Goal: Task Accomplishment & Management: Manage account settings

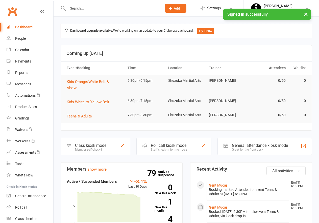
click at [80, 10] on input "text" at bounding box center [112, 8] width 92 height 7
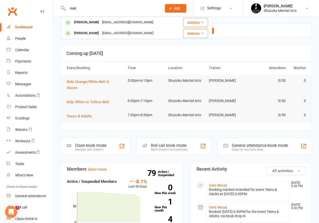
type input "mat"
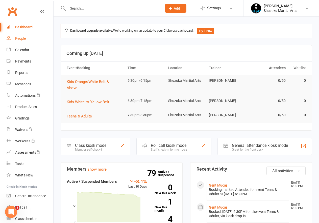
click at [17, 39] on div "People" at bounding box center [20, 38] width 11 height 4
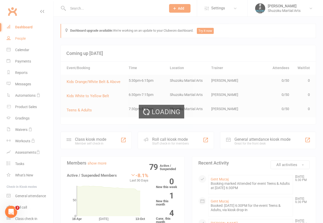
select select "100"
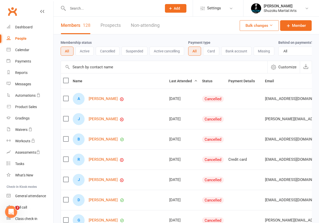
click at [81, 52] on button "Active" at bounding box center [85, 50] width 18 height 9
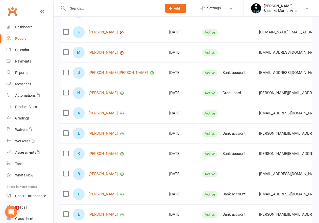
scroll to position [606, 0]
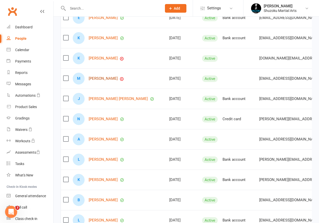
click at [104, 81] on link "[PERSON_NAME]" at bounding box center [103, 78] width 29 height 4
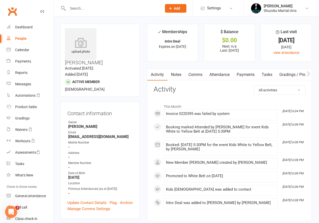
click at [245, 75] on link "Payments" at bounding box center [245, 75] width 25 height 12
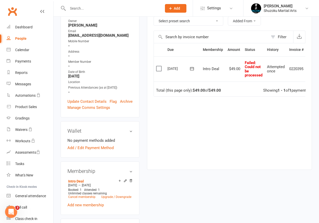
scroll to position [0, 11]
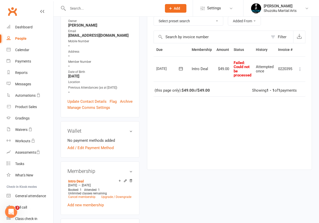
click at [299, 69] on icon at bounding box center [300, 68] width 5 height 5
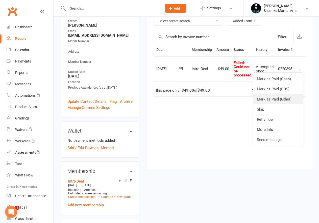
click at [271, 100] on link "Mark as Paid (Other)" at bounding box center [278, 99] width 50 height 10
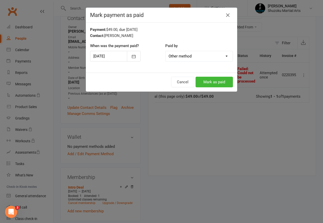
scroll to position [0, 8]
click at [131, 57] on icon "button" at bounding box center [133, 56] width 5 height 5
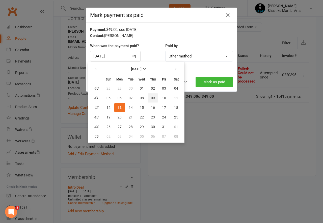
click at [154, 98] on span "09" at bounding box center [153, 98] width 4 height 4
type input "[DATE]"
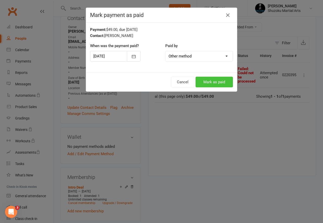
click at [211, 80] on button "Mark as paid" at bounding box center [214, 82] width 37 height 11
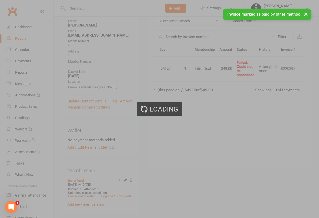
scroll to position [0, 0]
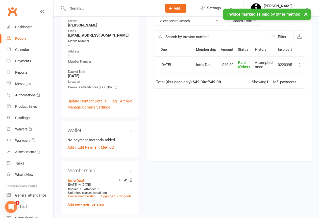
click at [22, 38] on div "People" at bounding box center [20, 38] width 11 height 4
select select "100"
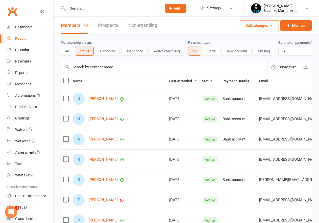
click at [85, 6] on input "text" at bounding box center [112, 8] width 92 height 7
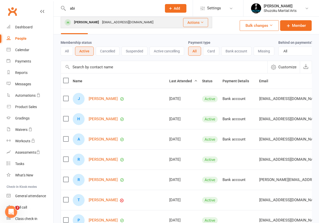
type input "abi"
click at [87, 23] on div "[PERSON_NAME]" at bounding box center [87, 22] width 28 height 7
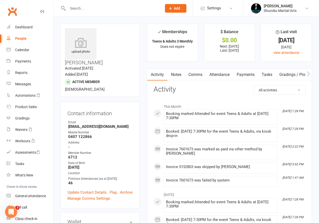
click at [246, 75] on link "Payments" at bounding box center [245, 75] width 25 height 12
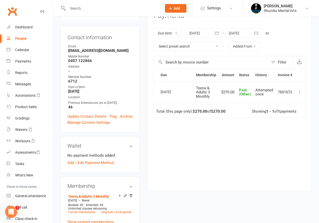
scroll to position [25, 0]
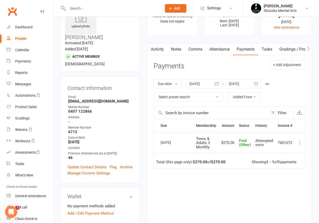
click at [218, 84] on icon "button" at bounding box center [216, 83] width 5 height 5
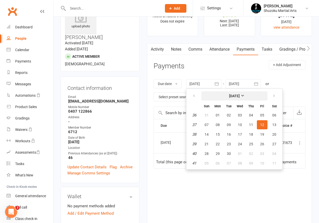
click at [240, 96] on strong "[DATE]" at bounding box center [234, 96] width 11 height 4
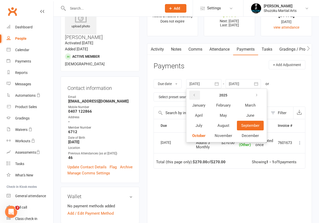
click at [194, 95] on icon "button" at bounding box center [195, 95] width 4 height 4
click at [203, 105] on span "January" at bounding box center [198, 105] width 13 height 5
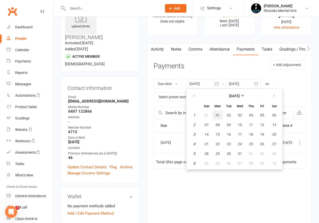
click at [216, 115] on button "01" at bounding box center [217, 114] width 11 height 9
type input "[DATE]"
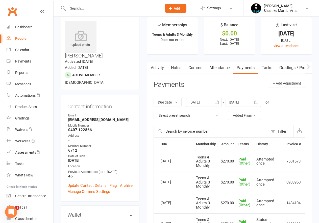
scroll to position [0, 0]
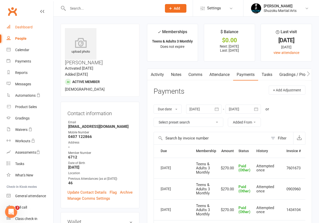
click at [24, 28] on div "Dashboard" at bounding box center [23, 27] width 17 height 4
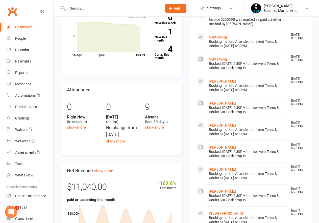
scroll to position [177, 0]
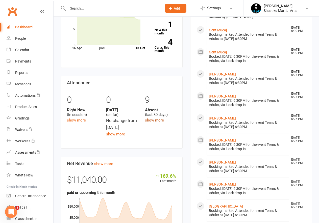
click at [154, 120] on link "show more" at bounding box center [154, 120] width 19 height 5
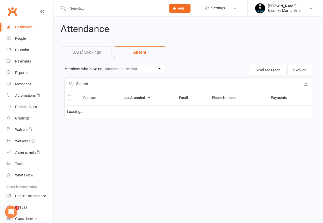
select select "30"
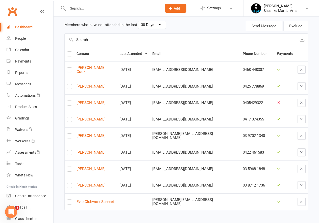
scroll to position [45, 0]
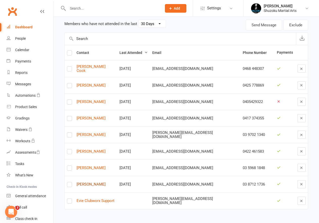
click at [91, 184] on link "[PERSON_NAME]" at bounding box center [96, 184] width 38 height 4
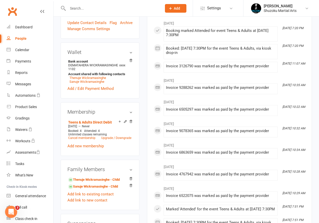
scroll to position [177, 0]
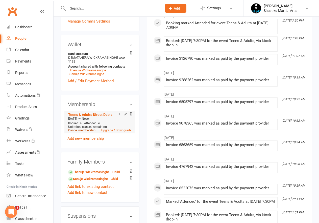
click at [85, 132] on link "Cancel membership" at bounding box center [81, 130] width 27 height 4
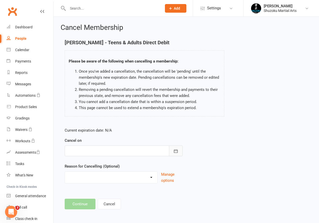
click at [174, 149] on icon "button" at bounding box center [175, 150] width 5 height 5
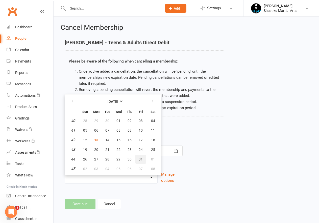
click at [141, 157] on span "31" at bounding box center [141, 159] width 4 height 4
type input "[DATE]"
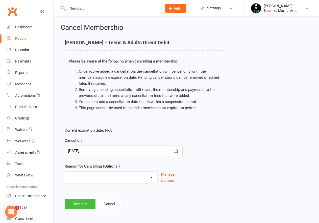
click at [85, 203] on button "Continue" at bounding box center [80, 203] width 31 height 11
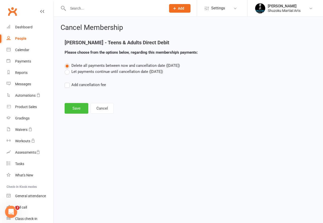
click at [76, 108] on button "Save" at bounding box center [77, 108] width 24 height 11
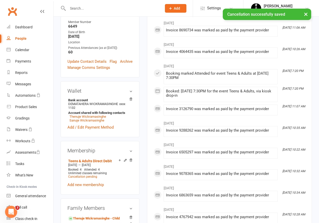
scroll to position [152, 0]
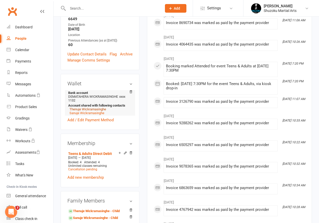
click at [91, 111] on link "Thenuje Wickramasinghe" at bounding box center [87, 109] width 37 height 4
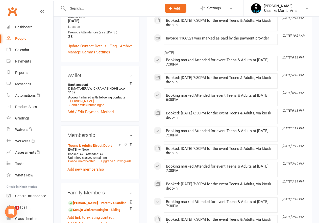
scroll to position [152, 0]
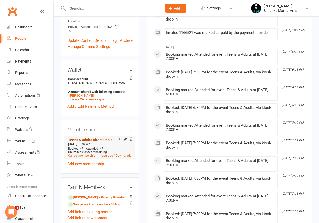
click at [103, 140] on link "Teens & Adults Direct Debit" at bounding box center [90, 140] width 44 height 4
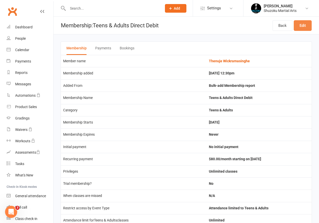
click at [302, 25] on link "Edit" at bounding box center [303, 25] width 18 height 11
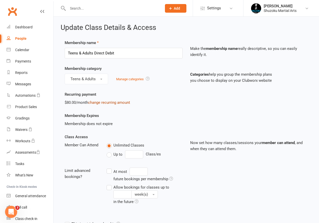
click at [105, 102] on link "change recurring amount" at bounding box center [109, 102] width 42 height 5
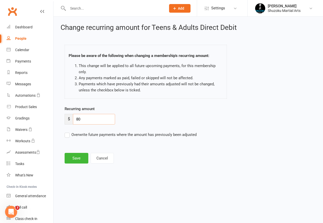
drag, startPoint x: 84, startPoint y: 118, endPoint x: 60, endPoint y: 116, distance: 23.4
click at [60, 116] on div "Change recurring amount for Teens & Adults Direct Debit Please be aware of the …" at bounding box center [189, 94] width 270 height 155
type input "90"
click at [75, 158] on button "Save" at bounding box center [77, 158] width 24 height 11
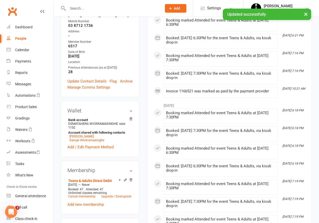
scroll to position [126, 0]
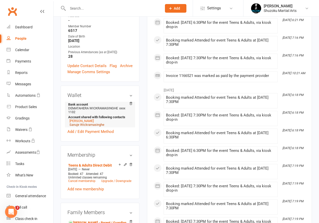
click at [77, 124] on link "Sanuje Wickramasinghe" at bounding box center [86, 125] width 35 height 4
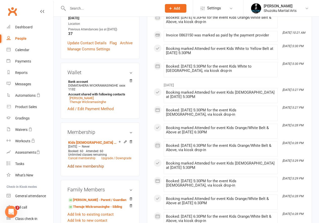
scroll to position [152, 0]
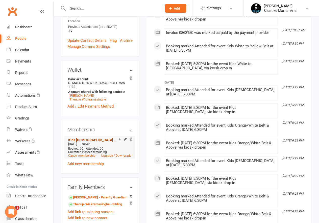
click at [93, 142] on link "Kids [DEMOGRAPHIC_DATA] Direct Debit" at bounding box center [93, 140] width 50 height 4
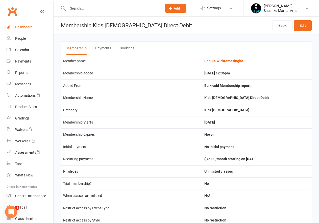
click at [30, 27] on div "Dashboard" at bounding box center [23, 27] width 17 height 4
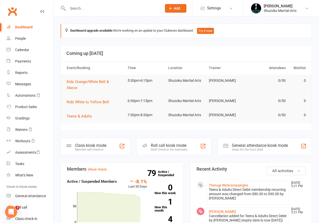
click at [88, 7] on input "text" at bounding box center [112, 8] width 92 height 7
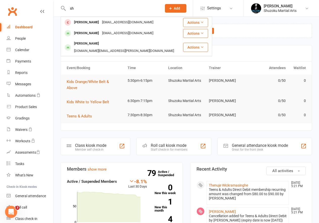
type input "s"
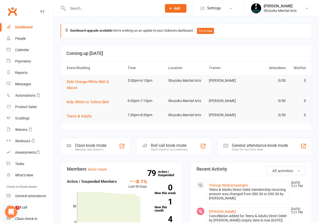
click at [23, 26] on div "Dashboard" at bounding box center [23, 27] width 17 height 4
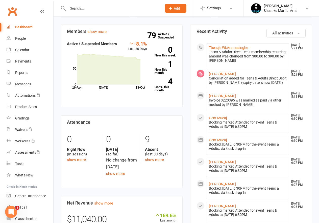
scroll to position [152, 0]
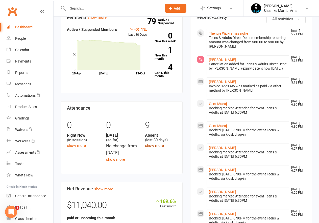
click at [155, 145] on link "show more" at bounding box center [154, 145] width 19 height 5
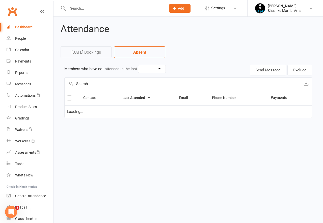
select select "30"
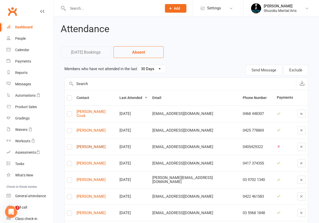
click at [89, 146] on link "[PERSON_NAME]" at bounding box center [96, 147] width 38 height 4
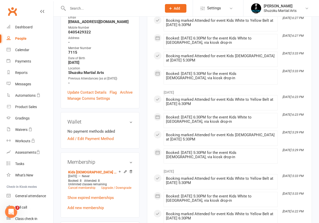
scroll to position [126, 0]
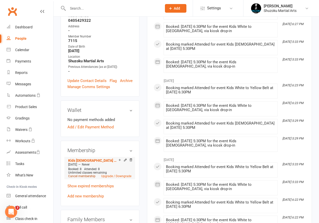
click at [84, 174] on link "Cancel membership" at bounding box center [81, 176] width 27 height 4
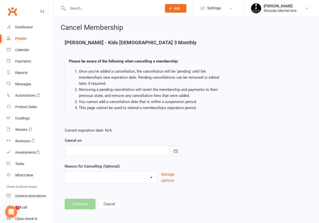
click at [176, 150] on icon "button" at bounding box center [175, 150] width 5 height 5
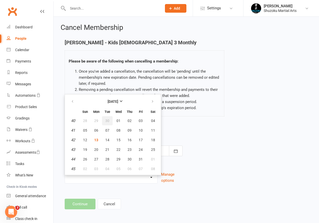
click at [107, 121] on span "30" at bounding box center [107, 120] width 4 height 4
type input "[DATE]"
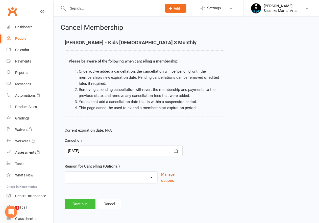
click at [77, 203] on button "Continue" at bounding box center [80, 203] width 31 height 11
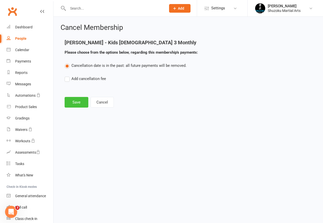
click at [75, 104] on button "Save" at bounding box center [77, 102] width 24 height 11
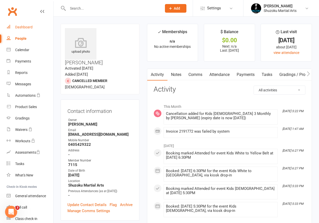
click at [20, 25] on div "Dashboard" at bounding box center [23, 27] width 17 height 4
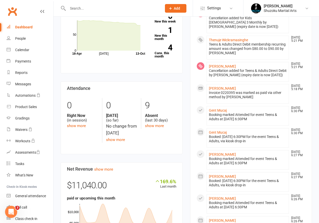
scroll to position [177, 0]
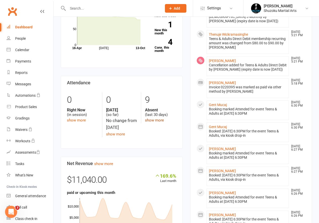
click at [152, 120] on link "show more" at bounding box center [154, 120] width 19 height 5
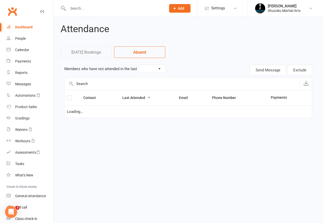
select select "30"
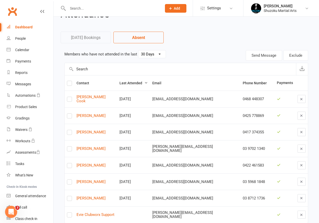
scroll to position [25, 0]
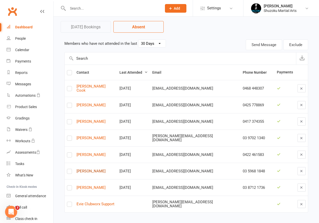
click at [102, 171] on link "[PERSON_NAME]" at bounding box center [96, 171] width 38 height 4
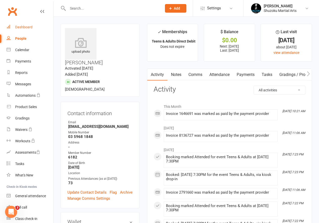
click at [27, 27] on div "Dashboard" at bounding box center [23, 27] width 17 height 4
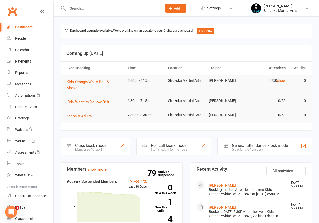
click at [26, 27] on div "Dashboard" at bounding box center [23, 27] width 17 height 4
click at [15, 50] on link "Calendar" at bounding box center [30, 49] width 47 height 11
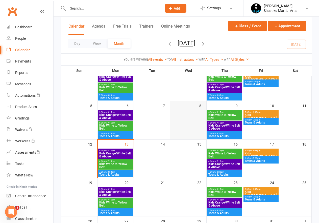
scroll to position [51, 0]
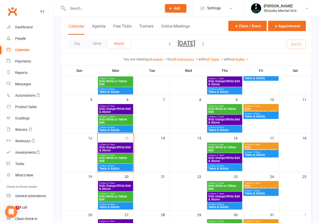
click at [260, 107] on span "- 6:15pm" at bounding box center [256, 106] width 8 height 2
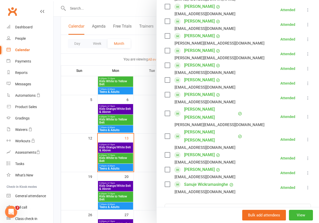
scroll to position [126, 0]
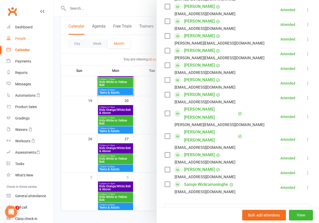
click at [24, 37] on div "People" at bounding box center [20, 38] width 11 height 4
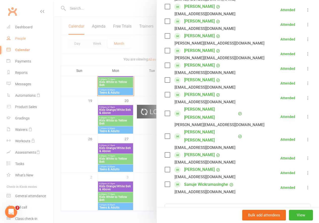
select select "100"
